Goal: Information Seeking & Learning: Understand process/instructions

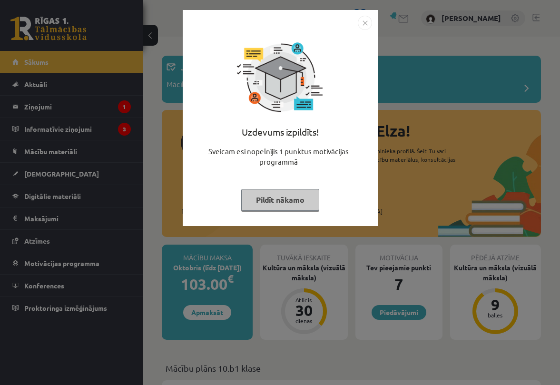
click at [363, 24] on img "Close" at bounding box center [364, 23] width 14 height 14
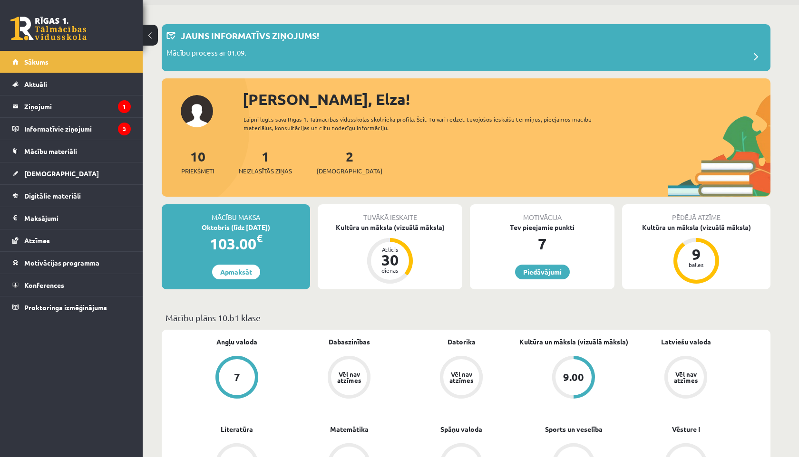
scroll to position [30, 0]
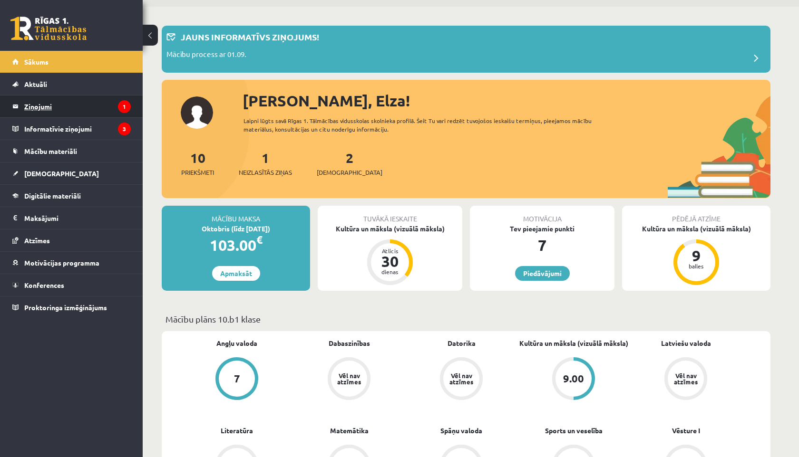
click at [66, 100] on legend "Ziņojumi 1" at bounding box center [77, 107] width 106 height 22
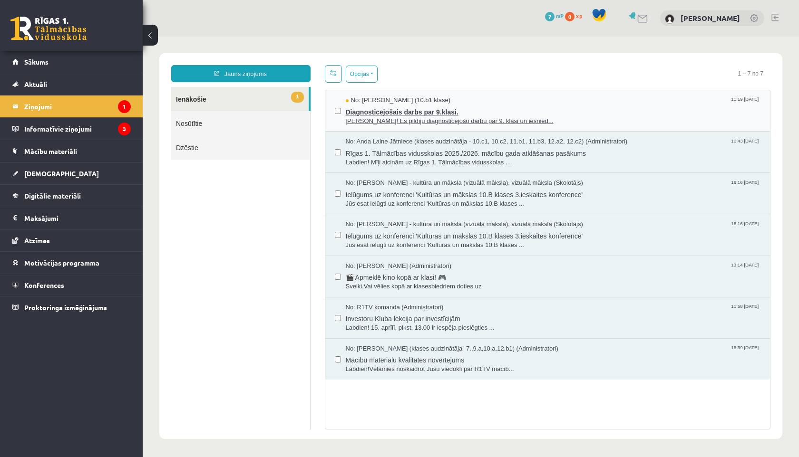
click at [398, 113] on span "Diagnosticējošais darbs par 9.klasi." at bounding box center [553, 111] width 415 height 12
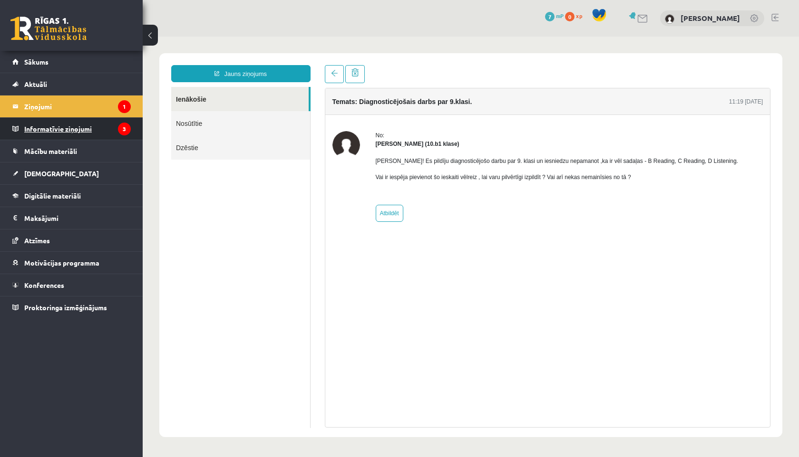
click at [99, 131] on legend "Informatīvie ziņojumi 3" at bounding box center [77, 129] width 106 height 22
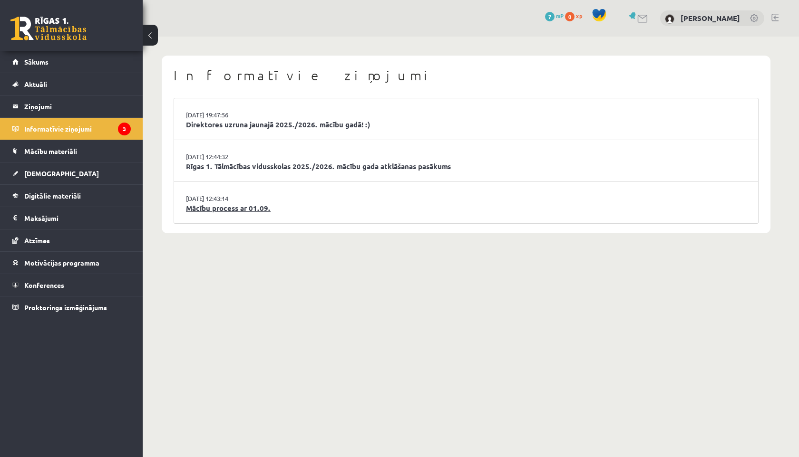
click at [214, 204] on link "Mācību process ar 01.09." at bounding box center [466, 208] width 560 height 11
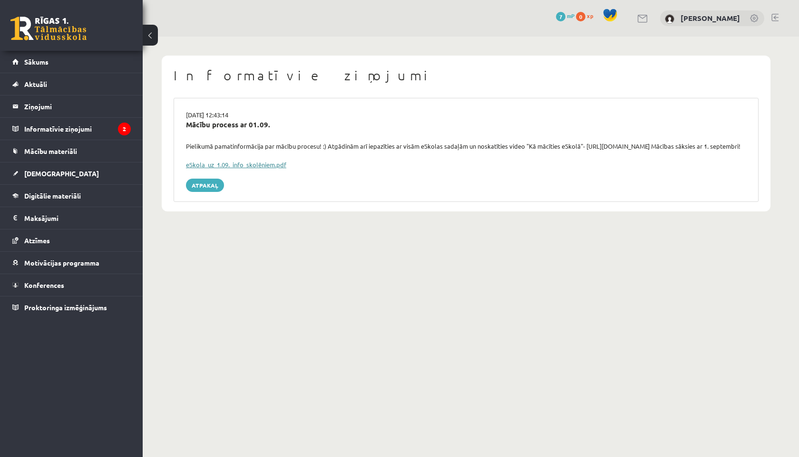
click at [205, 169] on link "eSkola_uz_1.09._info_skolēniem.pdf" at bounding box center [236, 165] width 100 height 8
click at [70, 151] on span "Mācību materiāli" at bounding box center [50, 151] width 53 height 9
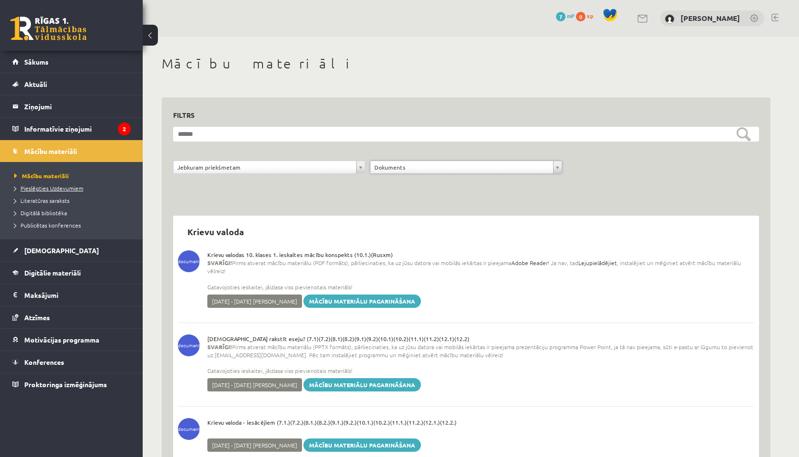
click at [85, 187] on link "Pieslēgties Uzdevumiem" at bounding box center [73, 188] width 119 height 9
